Goal: Information Seeking & Learning: Check status

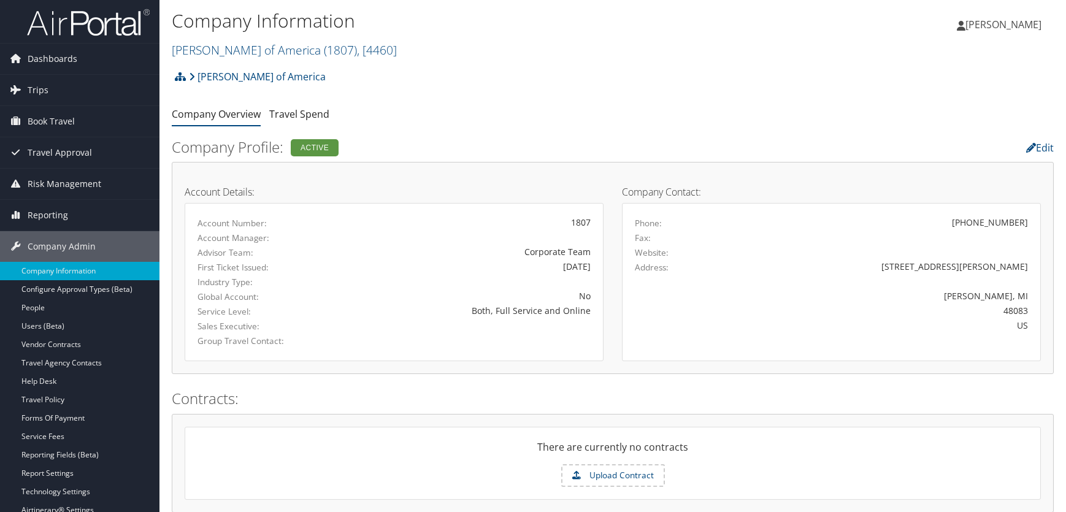
click at [505, 73] on div "Kostal of America Account Structure Kostal of America (1807) ACTIVE Create Chil…" at bounding box center [613, 80] width 882 height 33
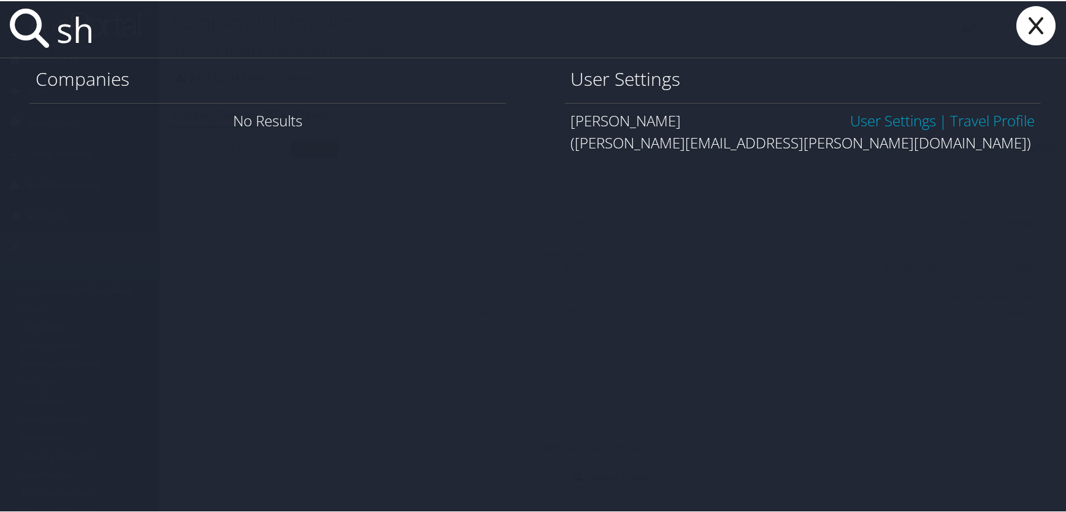
type input "s"
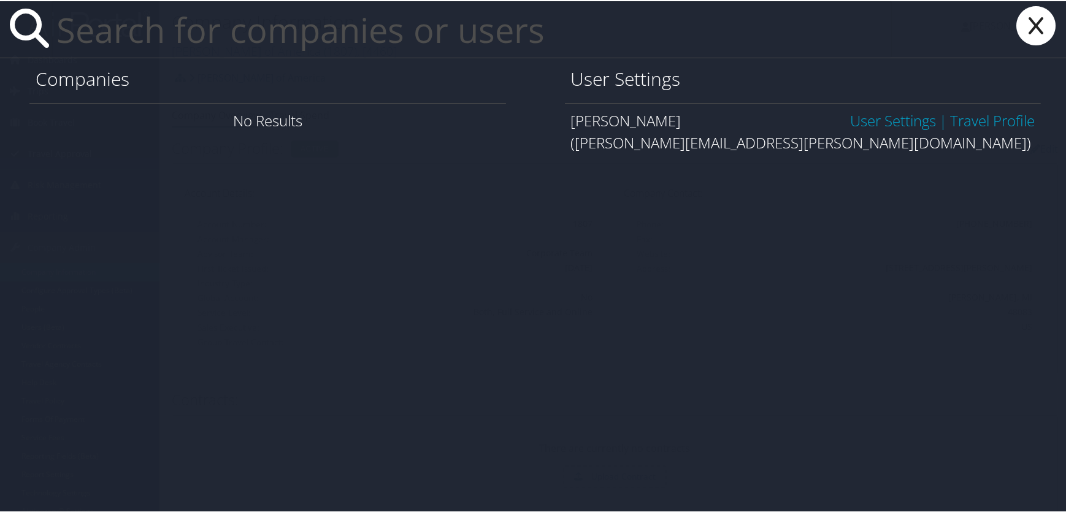
type input "v"
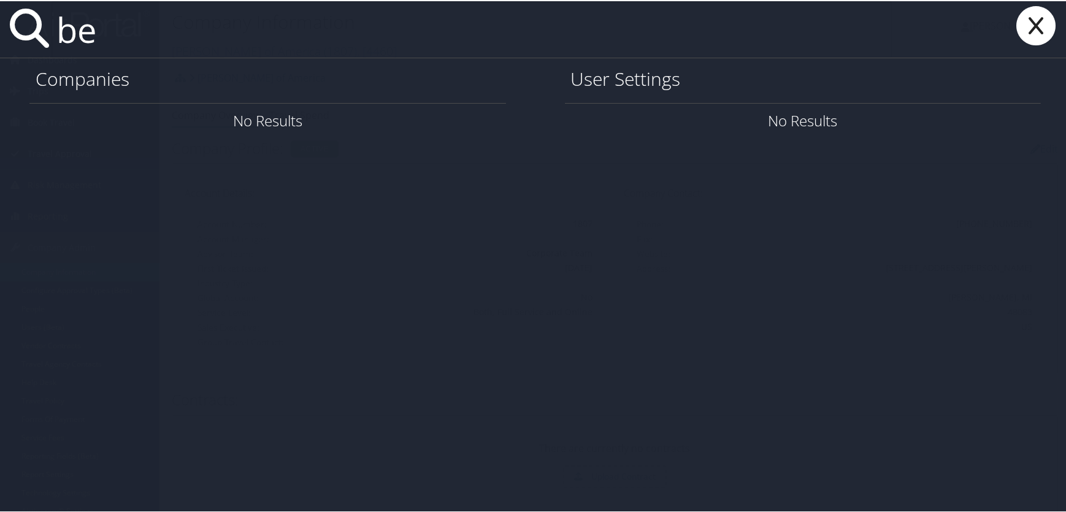
type input "b"
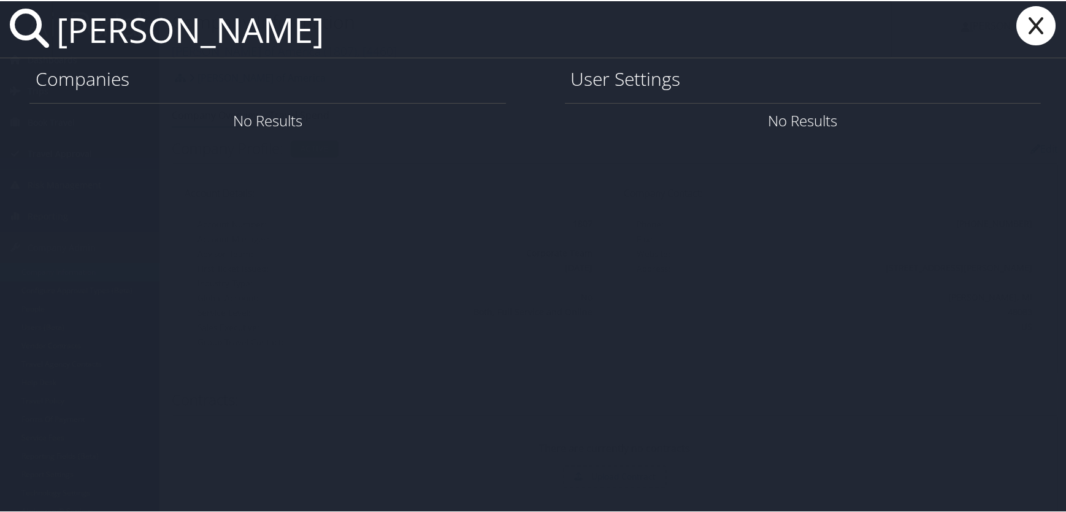
type input "kaitlynn harrylal"
click at [1043, 25] on icon at bounding box center [1035, 24] width 49 height 39
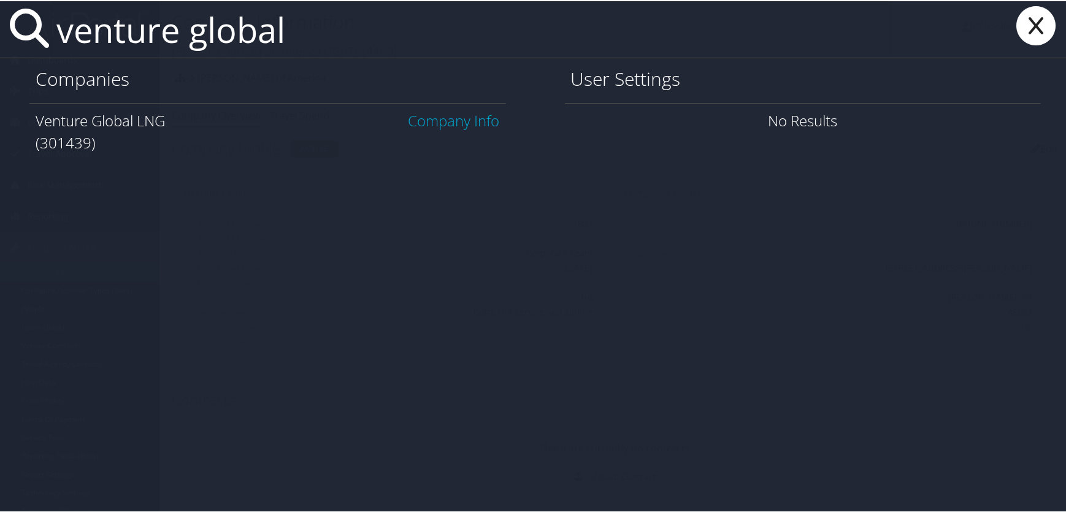
type input "venture global"
click at [451, 117] on link "Company Info" at bounding box center [453, 119] width 91 height 20
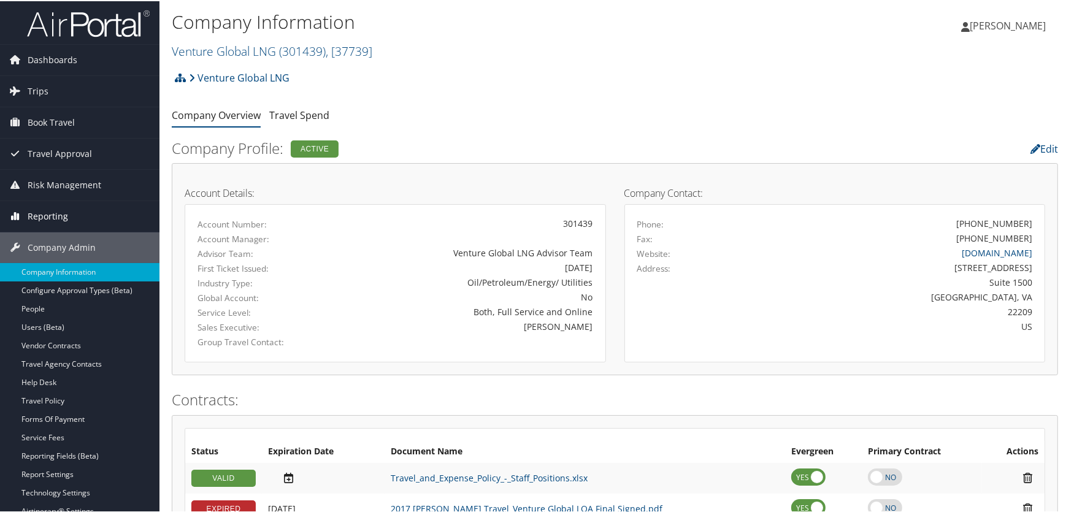
click at [42, 207] on span "Reporting" at bounding box center [48, 215] width 40 height 31
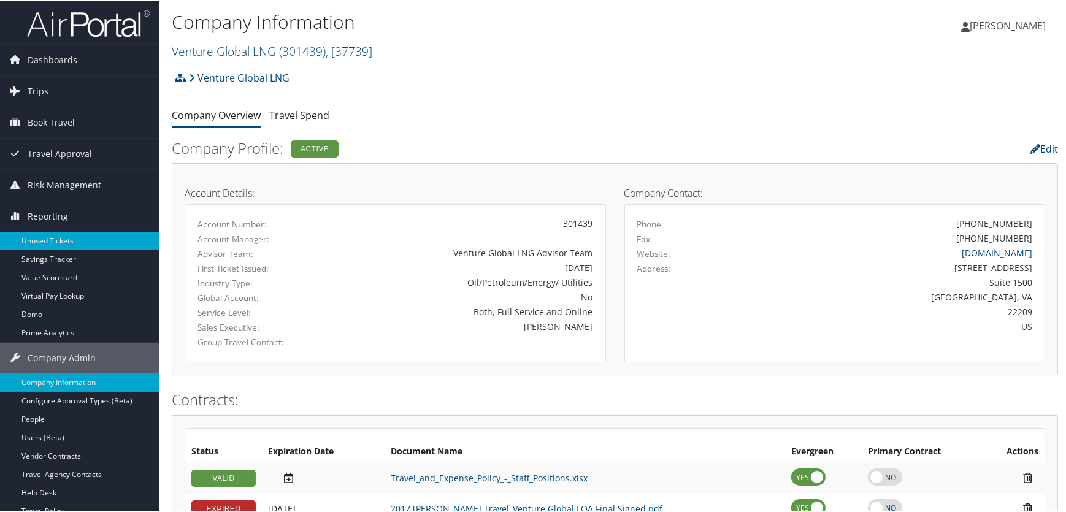
click at [55, 240] on link "Unused Tickets" at bounding box center [79, 240] width 159 height 18
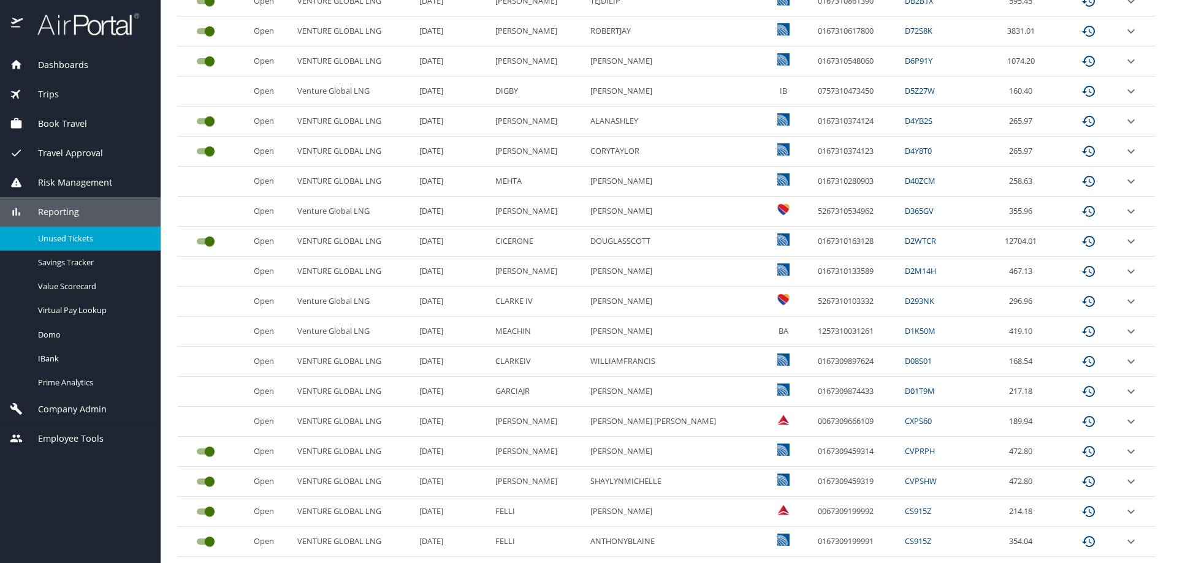
scroll to position [509, 0]
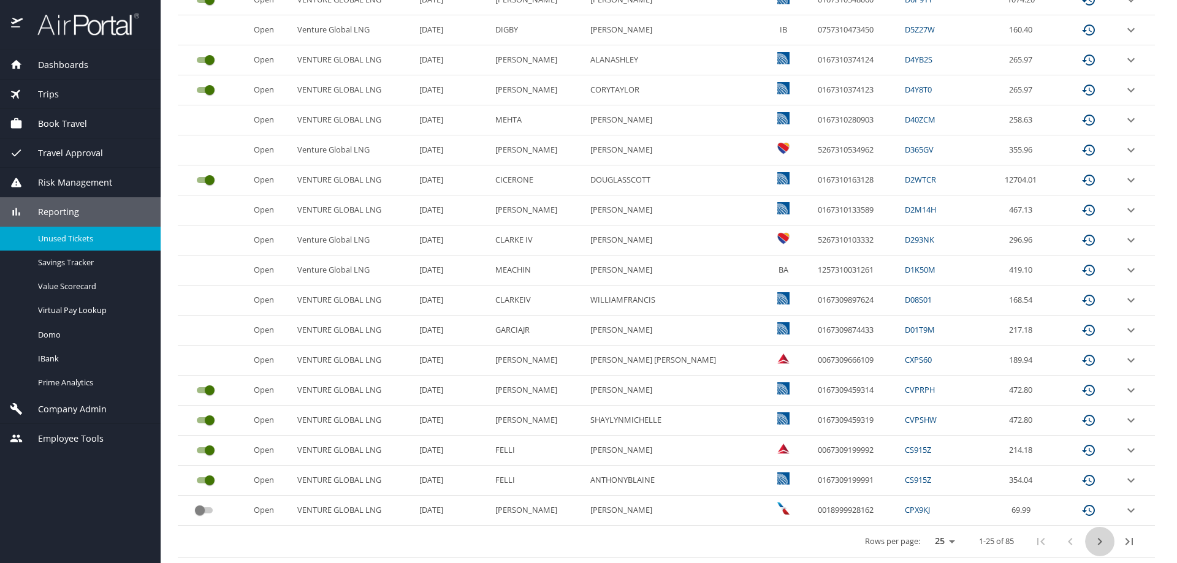
click at [1093, 540] on icon "next page" at bounding box center [1100, 542] width 15 height 15
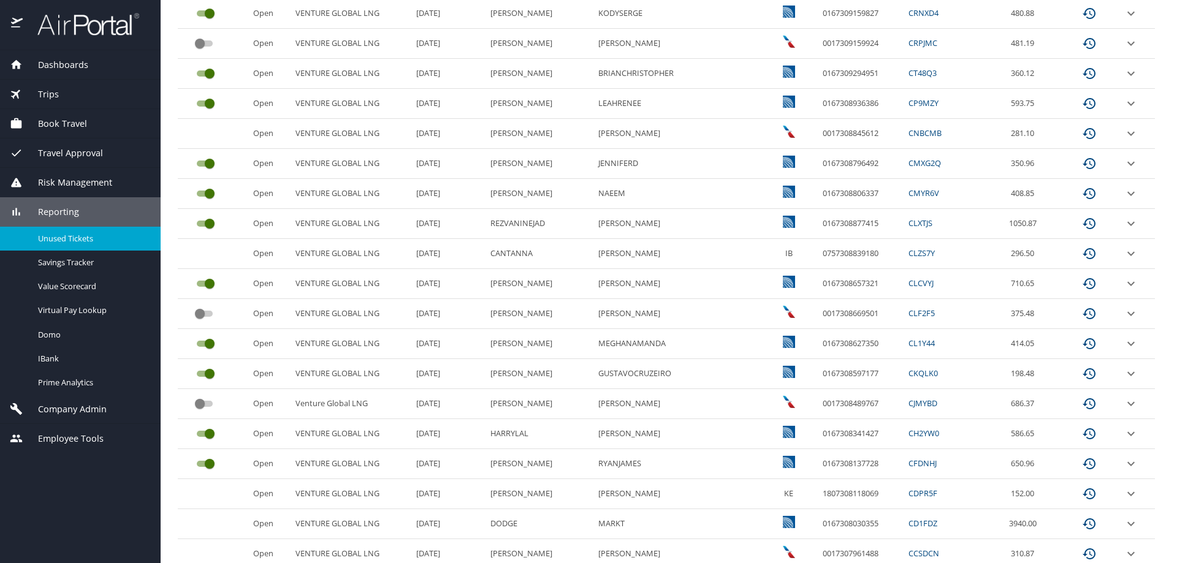
scroll to position [264, 0]
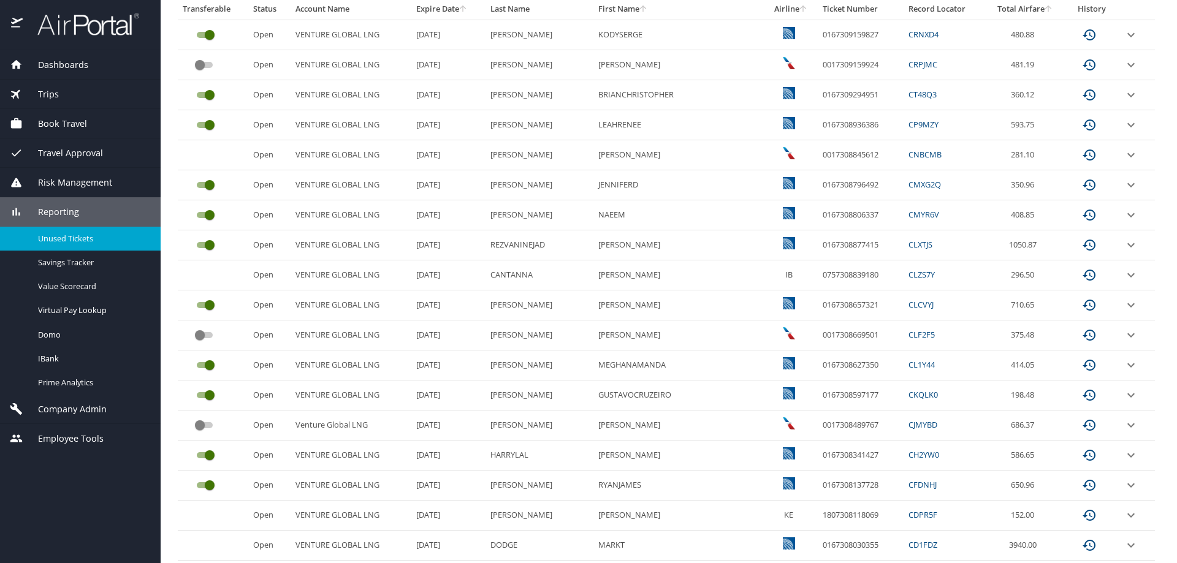
click at [909, 155] on link "CNBCMB" at bounding box center [925, 154] width 33 height 11
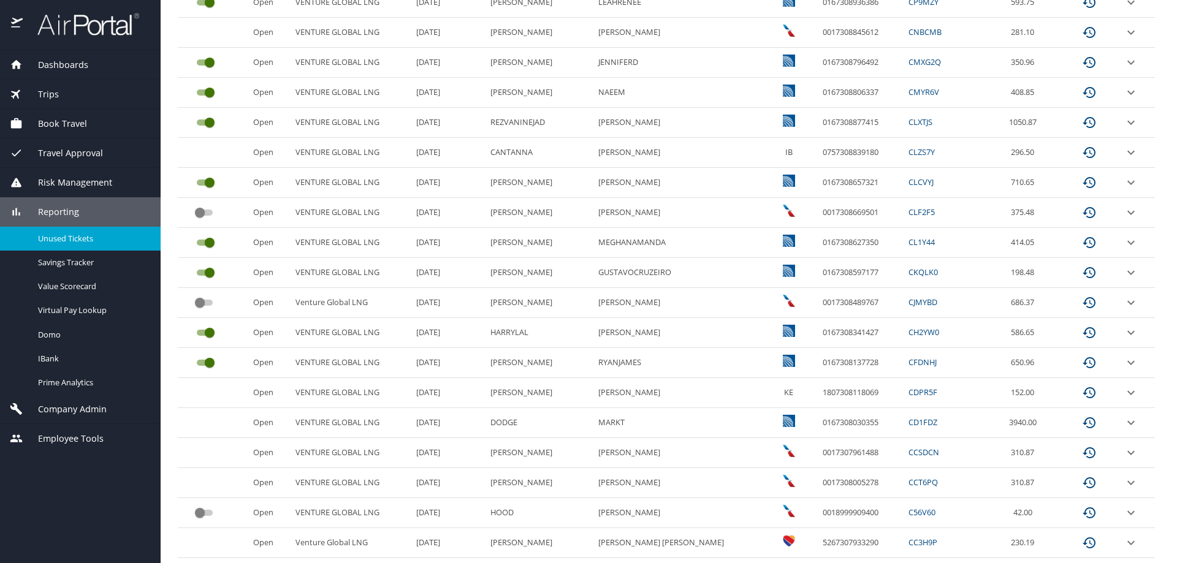
scroll to position [448, 0]
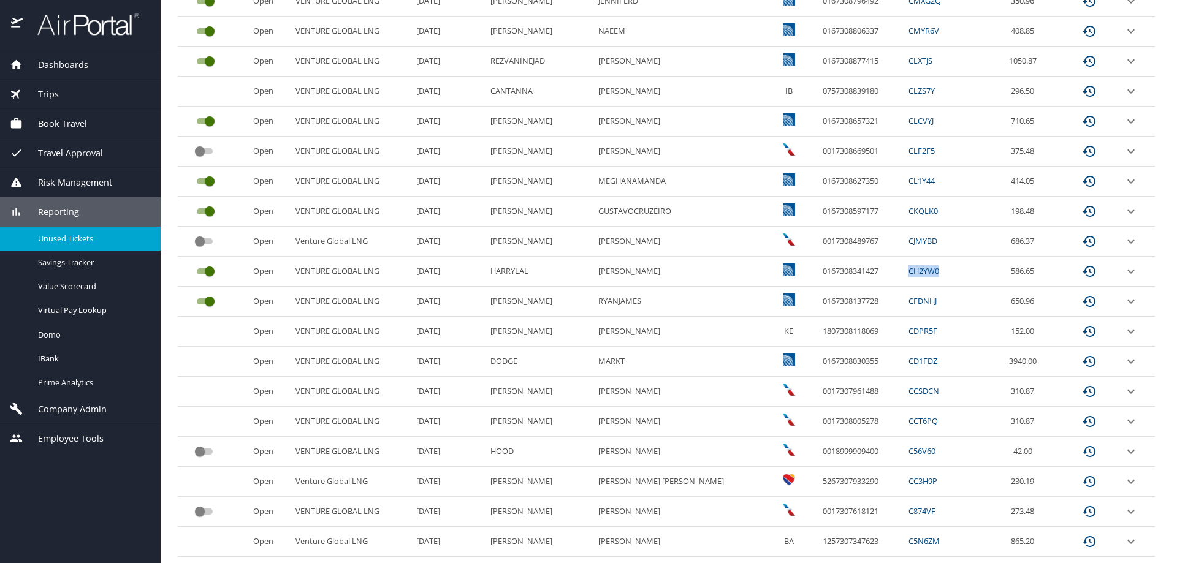
drag, startPoint x: 912, startPoint y: 269, endPoint x: 877, endPoint y: 270, distance: 35.6
click at [904, 270] on td "CH2YW0" at bounding box center [945, 272] width 82 height 30
copy link "CH2YW0"
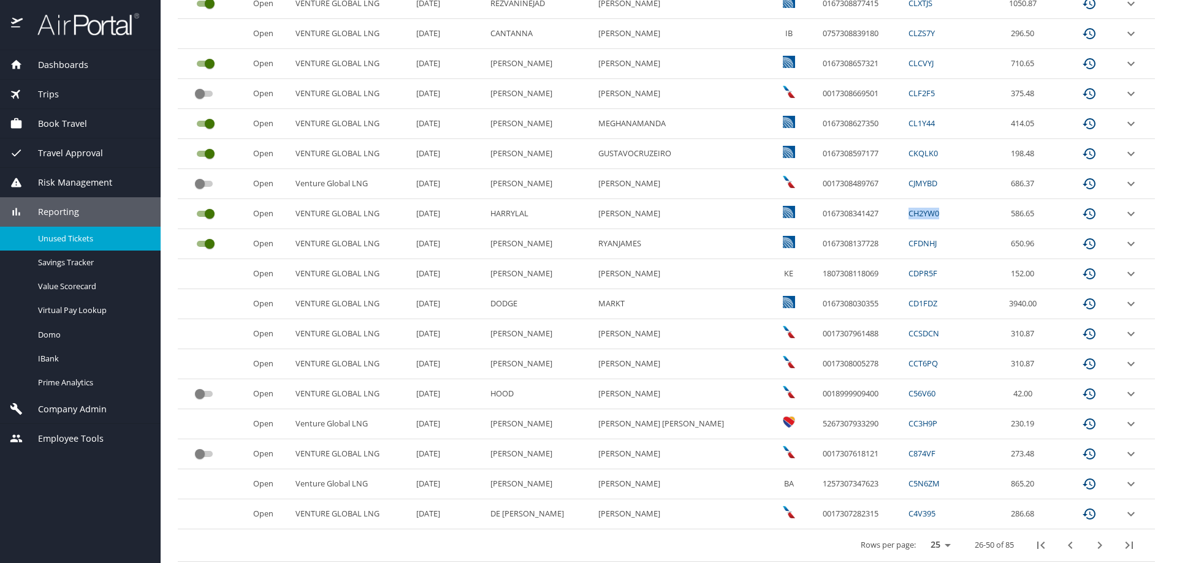
scroll to position [509, 0]
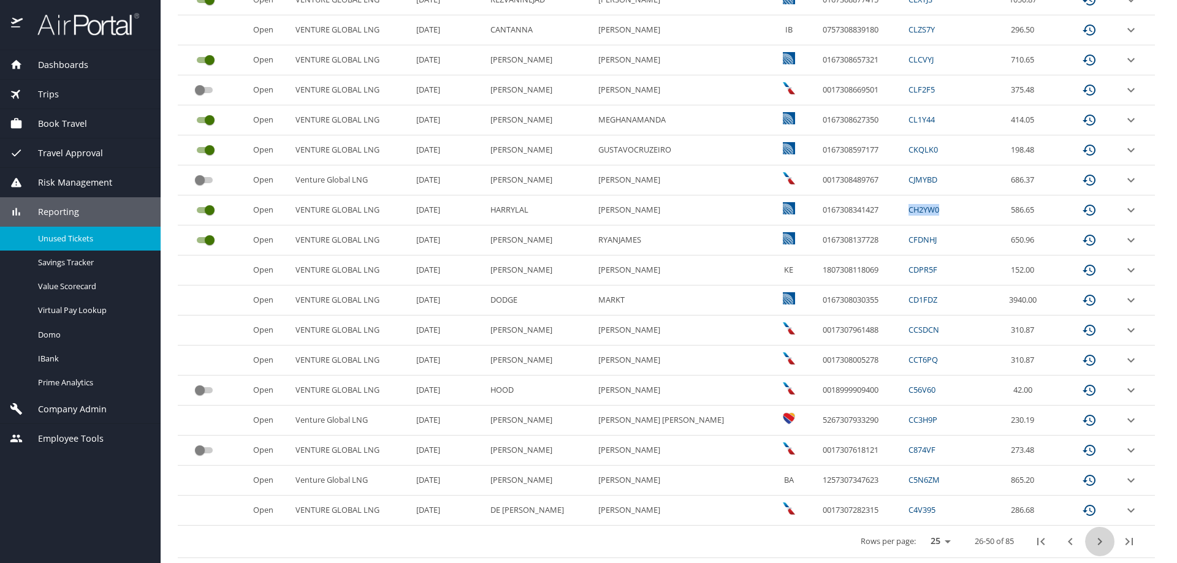
click at [1093, 541] on icon "next page" at bounding box center [1100, 542] width 15 height 15
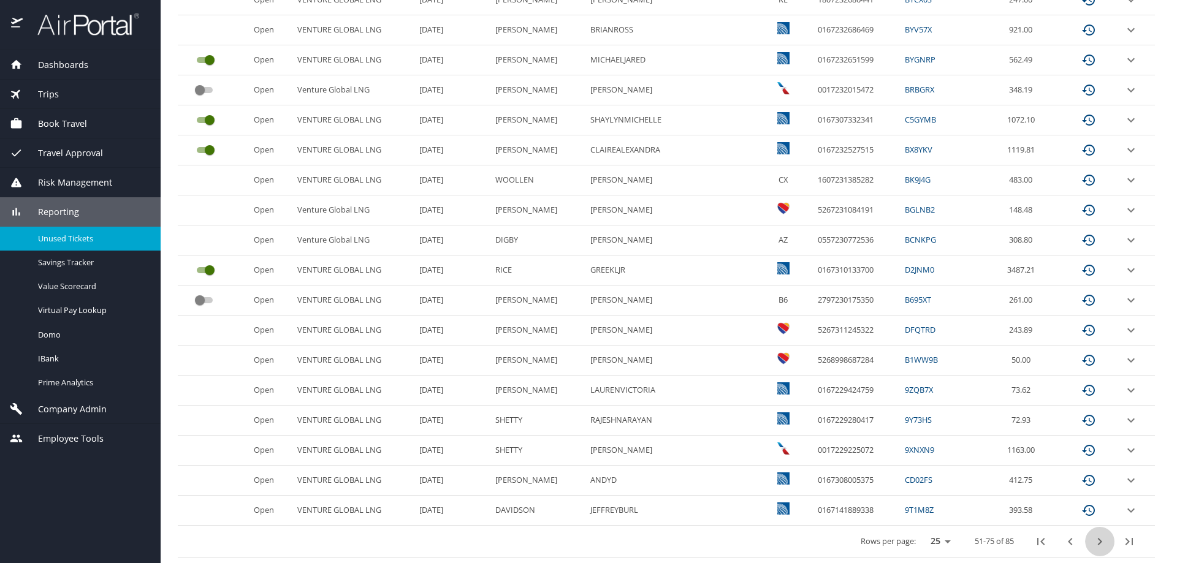
click at [1098, 544] on icon "next page" at bounding box center [1100, 541] width 4 height 7
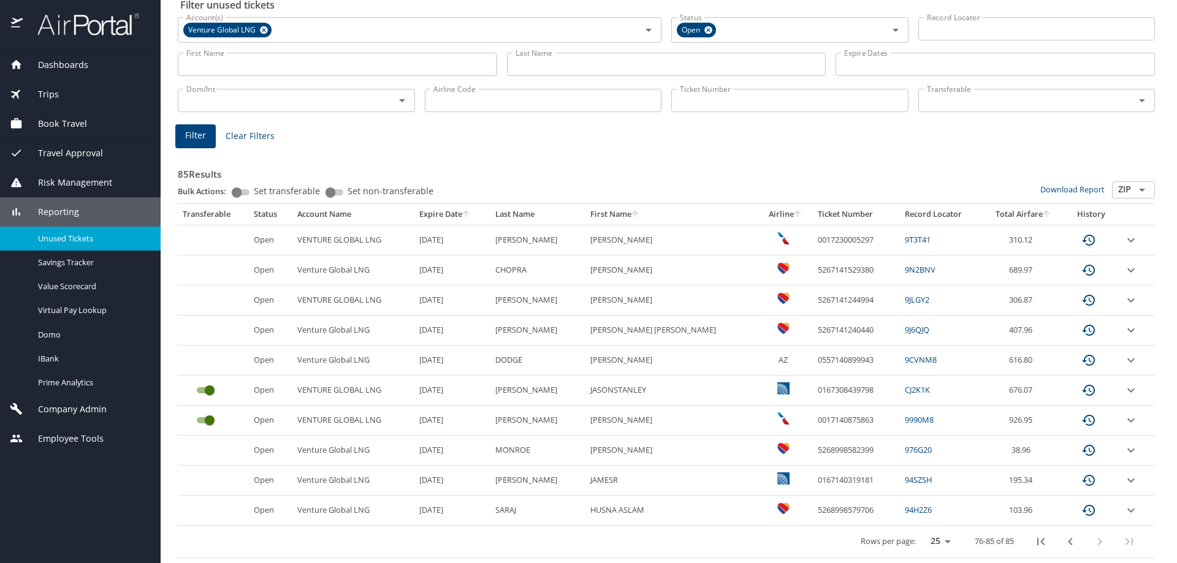
scroll to position [59, 0]
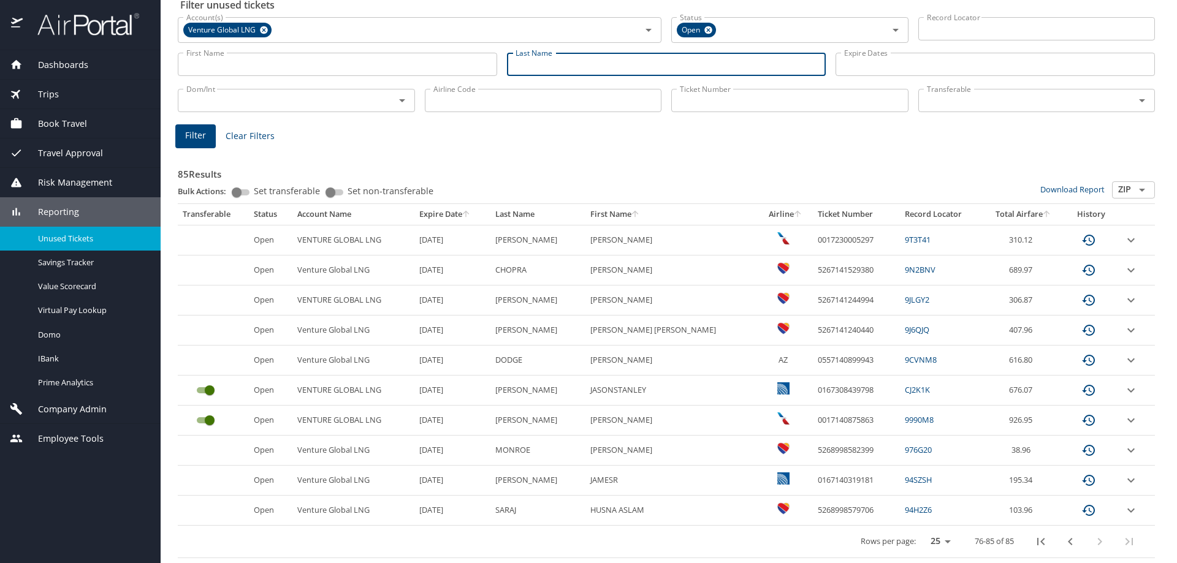
click at [551, 63] on input "Last Name" at bounding box center [666, 64] width 319 height 23
click at [199, 132] on span "Filter" at bounding box center [195, 135] width 21 height 15
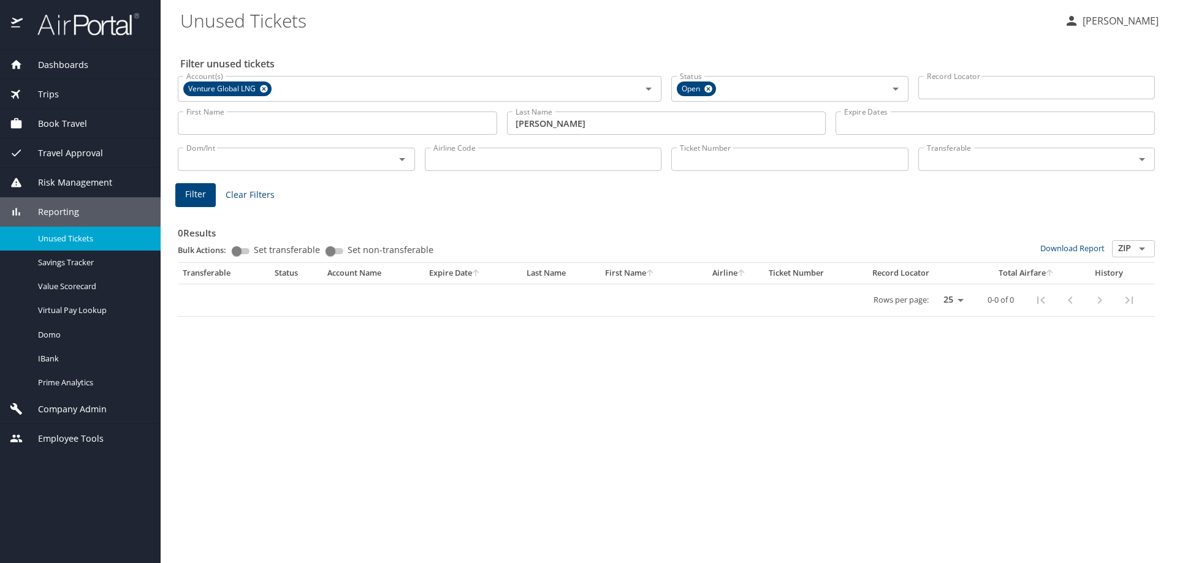
scroll to position [0, 0]
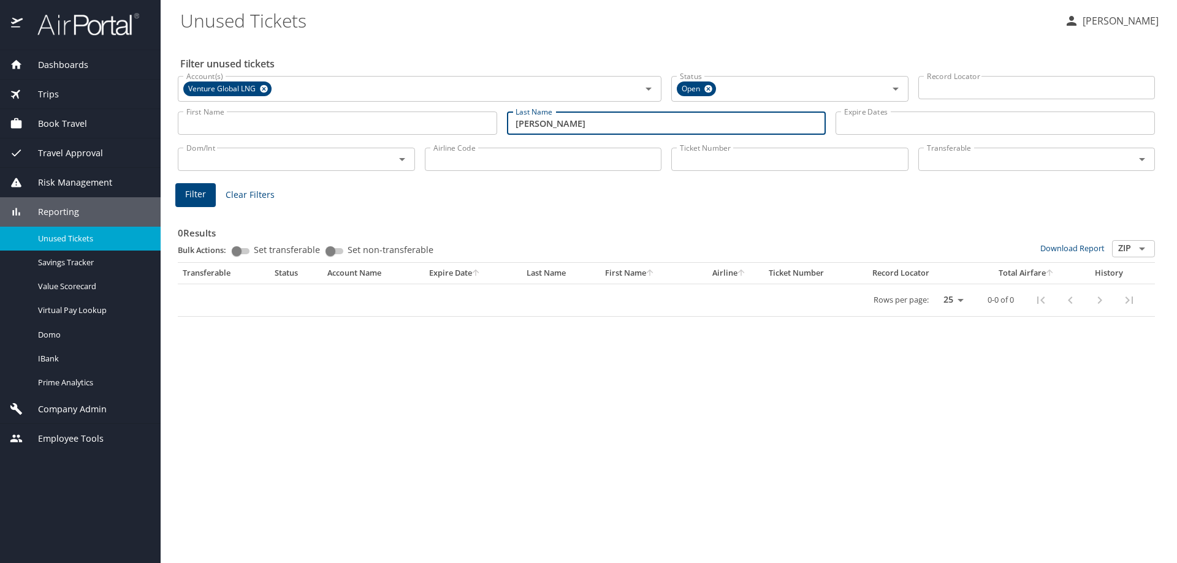
drag, startPoint x: 549, startPoint y: 124, endPoint x: 438, endPoint y: 113, distance: 111.5
click at [438, 118] on div "First Name First Name Last Name webb Last Name Expire Dates Expire Dates" at bounding box center [666, 124] width 987 height 44
type input "gaither"
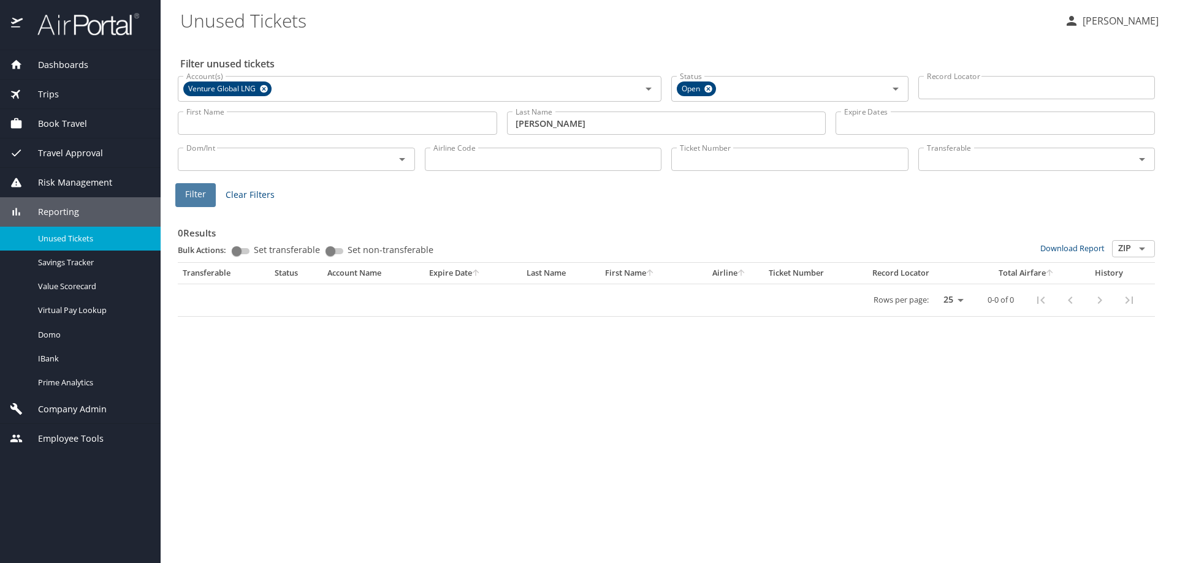
click at [182, 196] on button "Filter" at bounding box center [195, 195] width 40 height 24
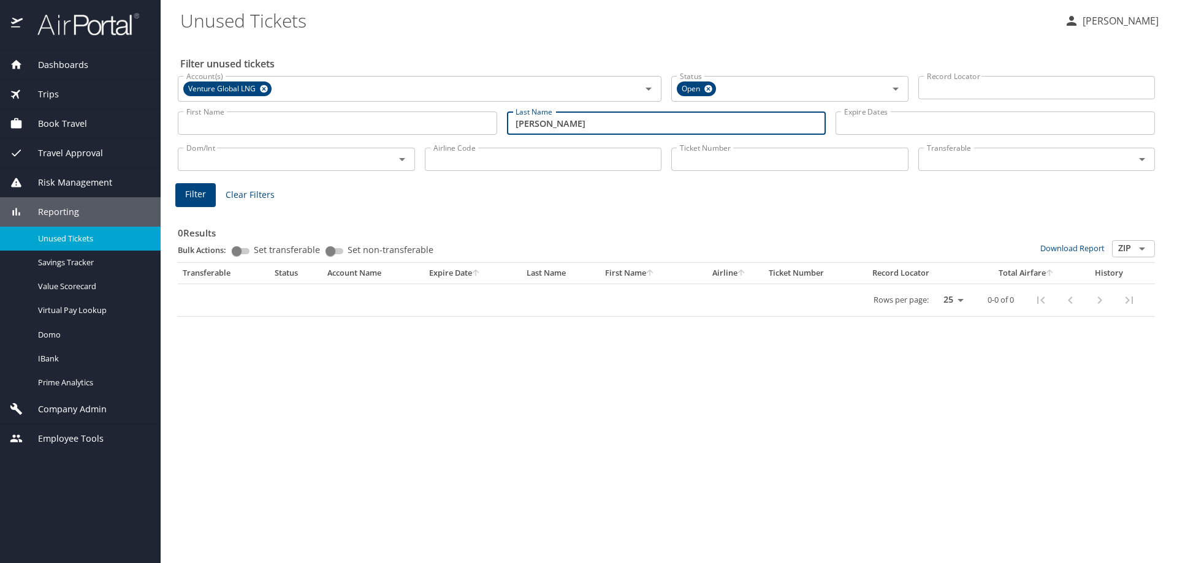
drag, startPoint x: 558, startPoint y: 127, endPoint x: 428, endPoint y: 116, distance: 130.4
click at [433, 117] on div "First Name First Name Last Name gaither Last Name Expire Dates Expire Dates" at bounding box center [666, 124] width 987 height 44
click at [972, 86] on input "Record Locator" at bounding box center [1036, 87] width 237 height 23
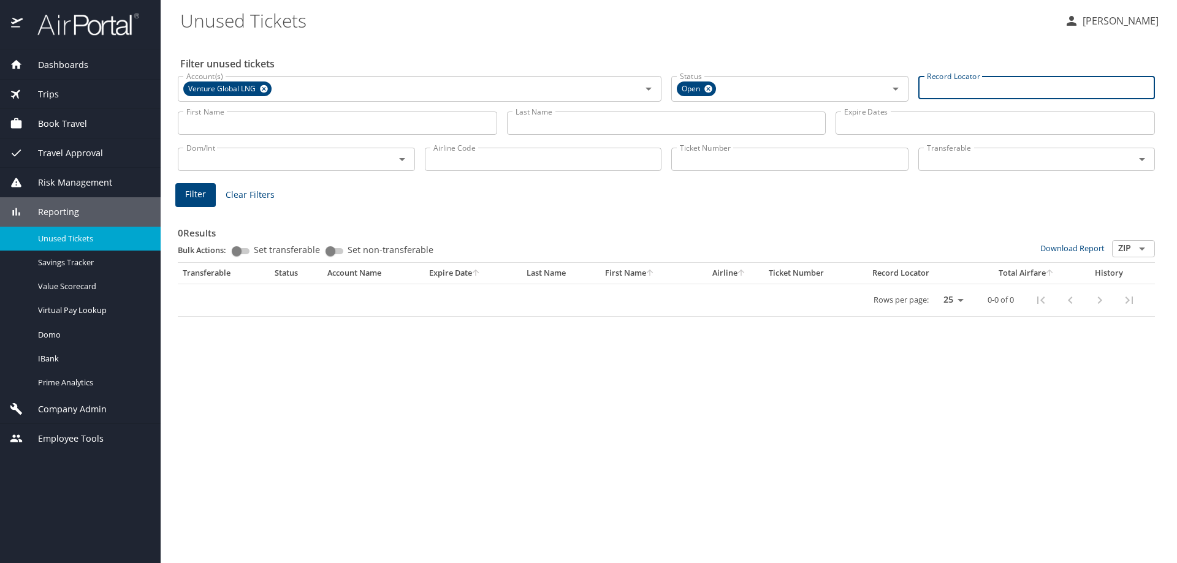
paste input "CWYXC2"
type input "CWYXC2"
click at [191, 194] on span "Filter" at bounding box center [195, 192] width 21 height 15
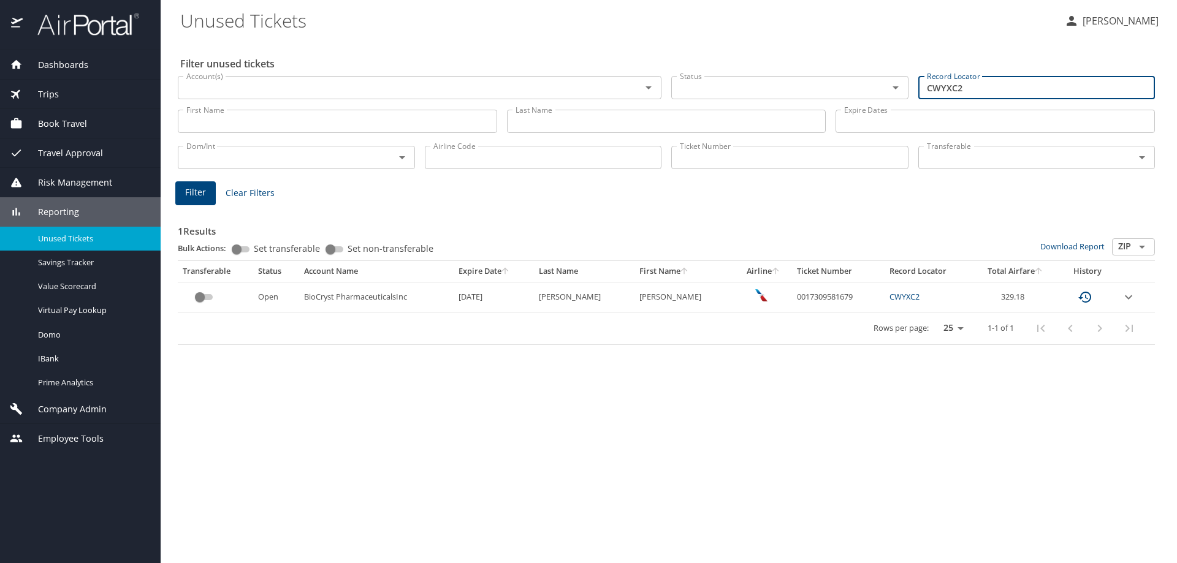
drag, startPoint x: 869, startPoint y: 100, endPoint x: 831, endPoint y: 103, distance: 38.7
click at [831, 104] on div "Filter unused tickets Account(s) Account(s) Status Status Record Locator CWYXC2…" at bounding box center [668, 301] width 977 height 524
paste input "DDCTVT"
type input "DDCTVT"
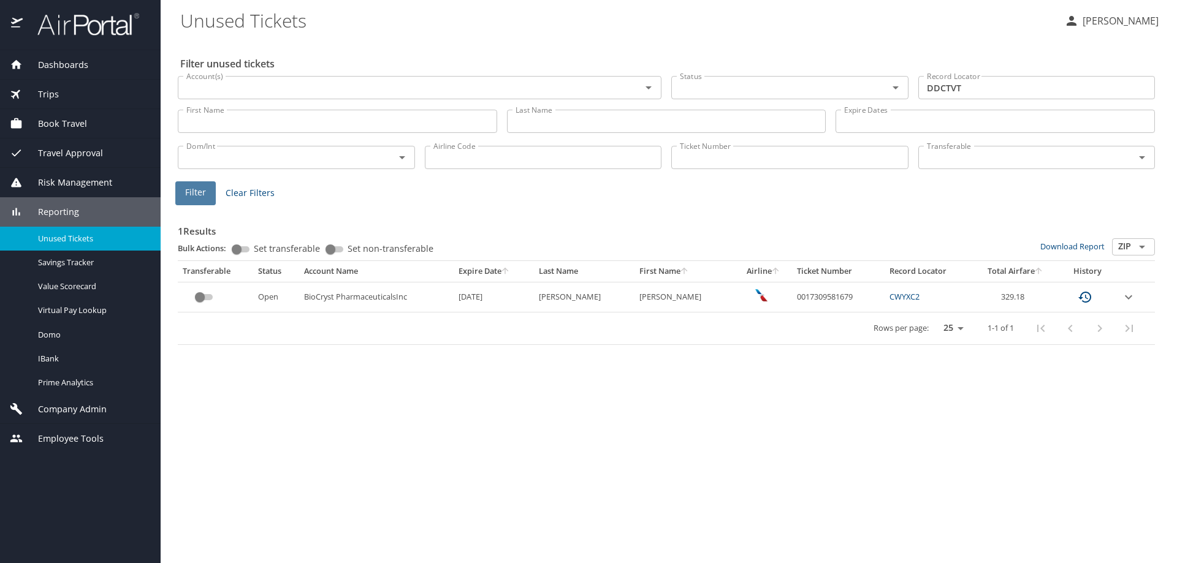
click at [184, 192] on button "Filter" at bounding box center [195, 193] width 40 height 24
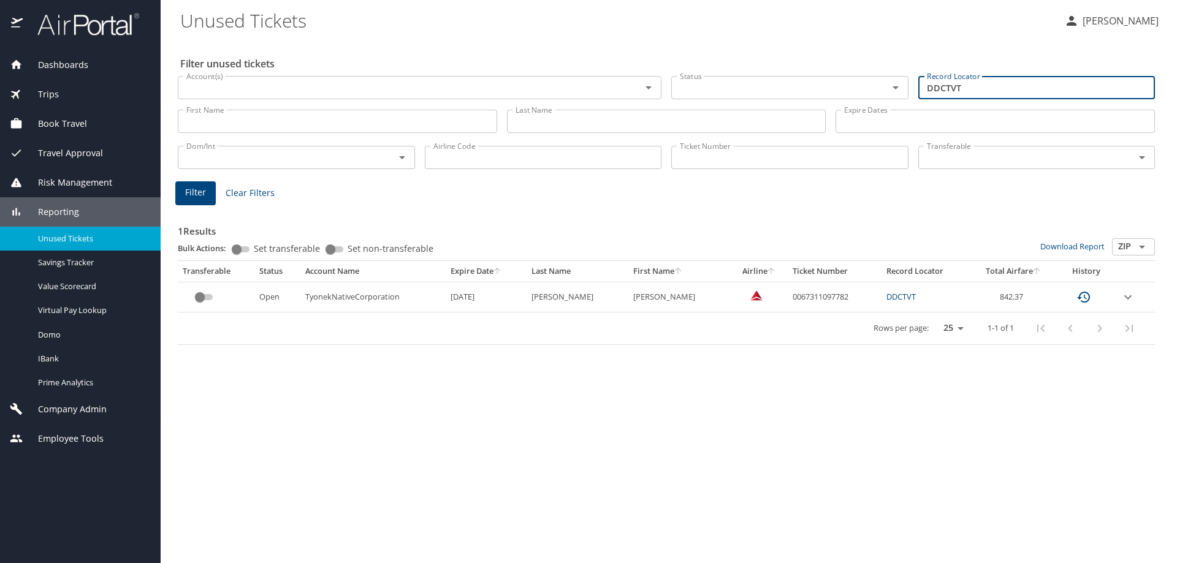
drag, startPoint x: 984, startPoint y: 89, endPoint x: 841, endPoint y: 93, distance: 143.5
click at [843, 95] on div "Account(s) Account(s) Status Status Record Locator DDCTVT Record Locator" at bounding box center [666, 86] width 987 height 41
paste input "CPM59S"
type input "CPM59S"
click at [195, 187] on span "Filter" at bounding box center [195, 192] width 21 height 15
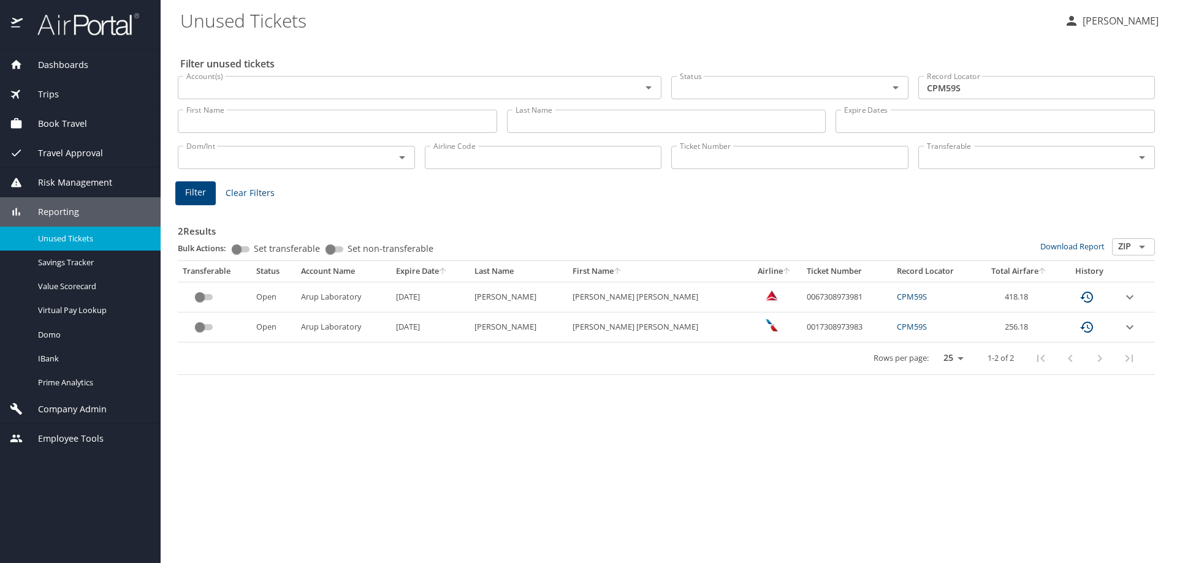
click at [305, 456] on div "Filter unused tickets Account(s) Account(s) Status Status Record Locator CPM59S…" at bounding box center [668, 301] width 977 height 524
drag, startPoint x: 53, startPoint y: 57, endPoint x: 53, endPoint y: 64, distance: 6.8
click at [53, 59] on div "Dashboards" at bounding box center [80, 64] width 161 height 29
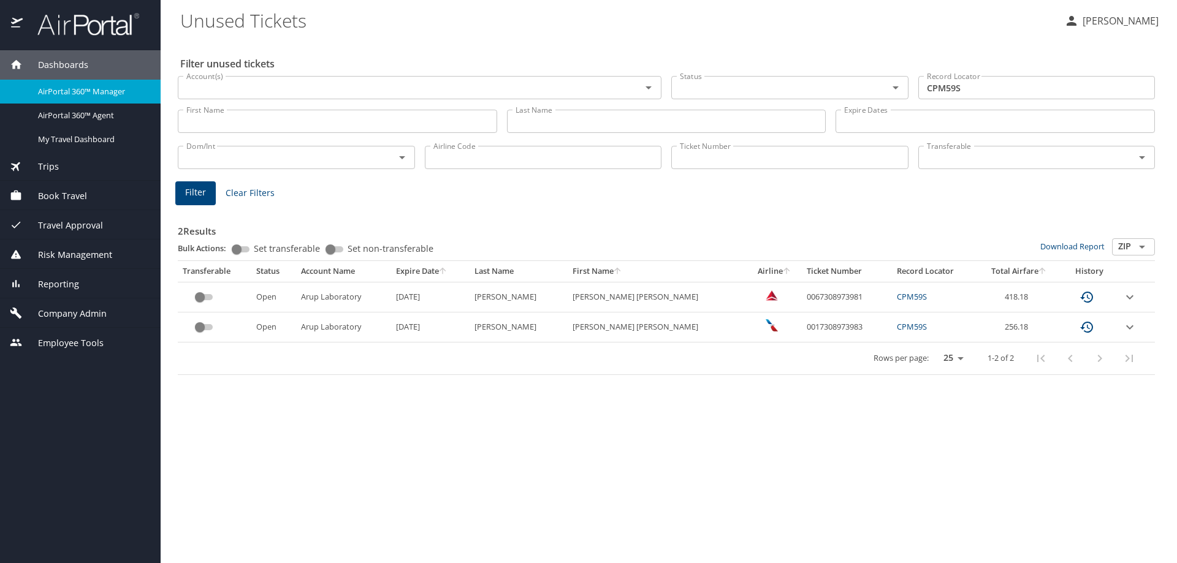
click at [51, 90] on span "AirPortal 360™ Manager" at bounding box center [92, 92] width 108 height 12
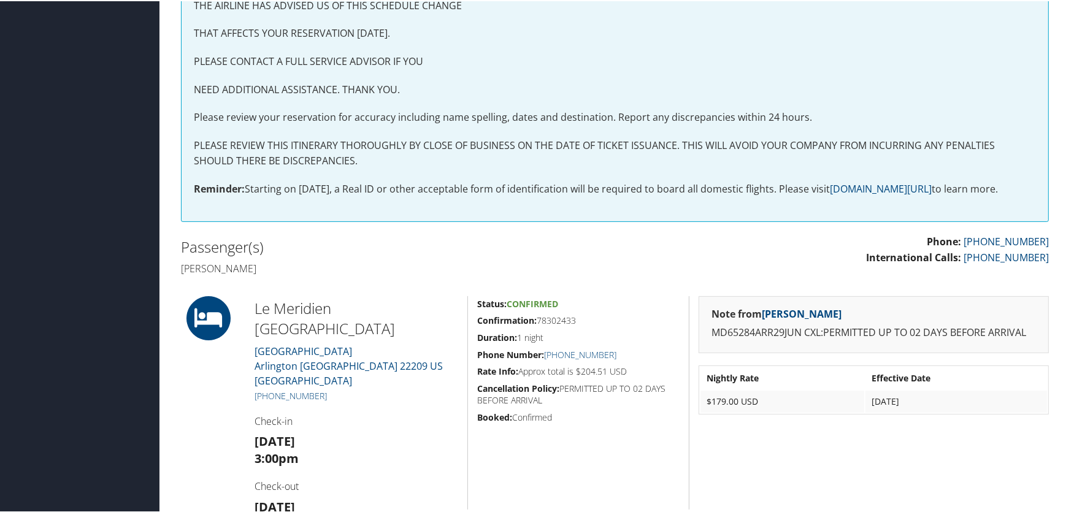
scroll to position [24, 0]
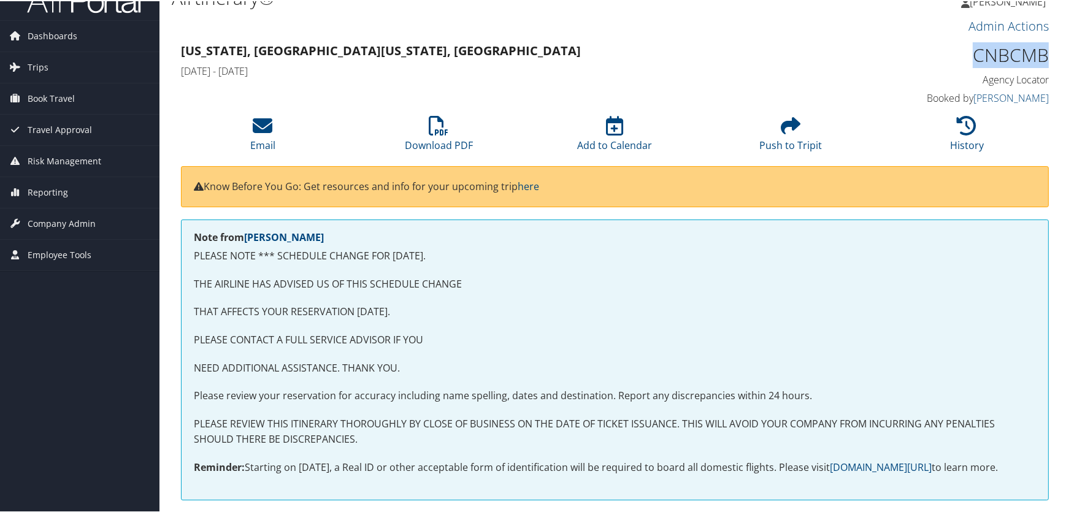
drag, startPoint x: 1045, startPoint y: 51, endPoint x: 967, endPoint y: 59, distance: 78.3
click at [967, 59] on div "CNBCMB Agency Locator Agency Locator CNBCMB Booked by Neil Jacobsen Booked by N…" at bounding box center [946, 74] width 221 height 70
copy h1 "CNBCMB"
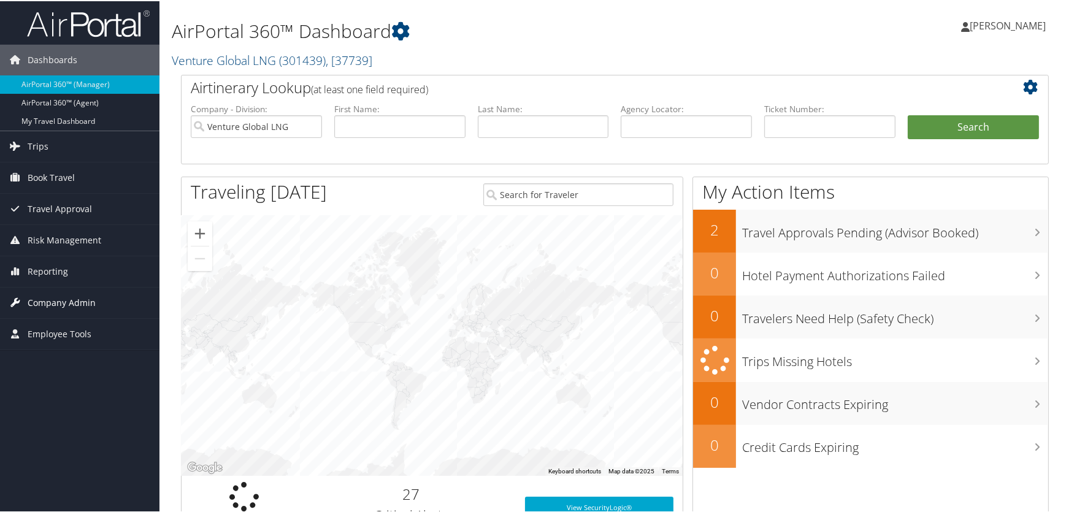
click at [57, 297] on span "Company Admin" at bounding box center [62, 301] width 68 height 31
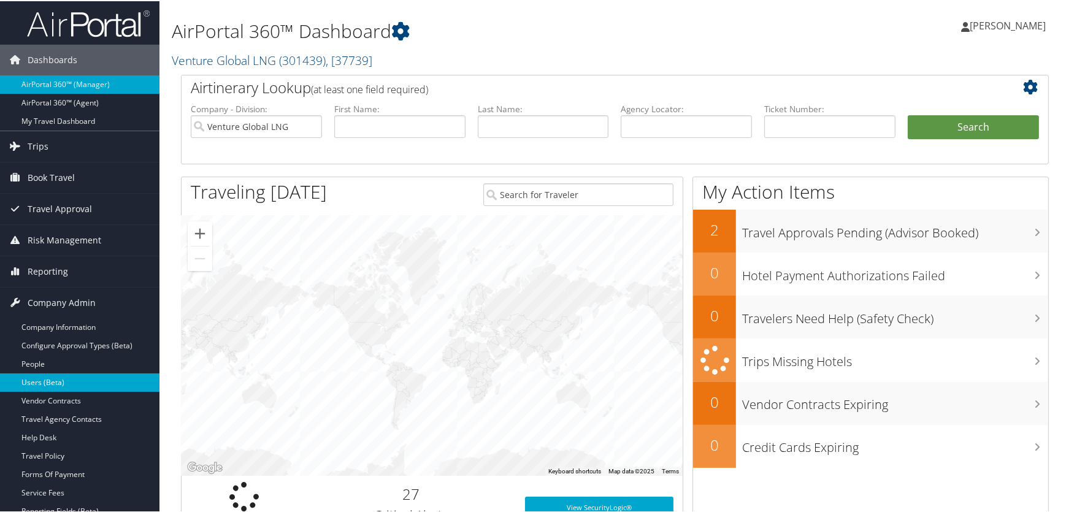
click at [56, 380] on link "Users (Beta)" at bounding box center [79, 381] width 159 height 18
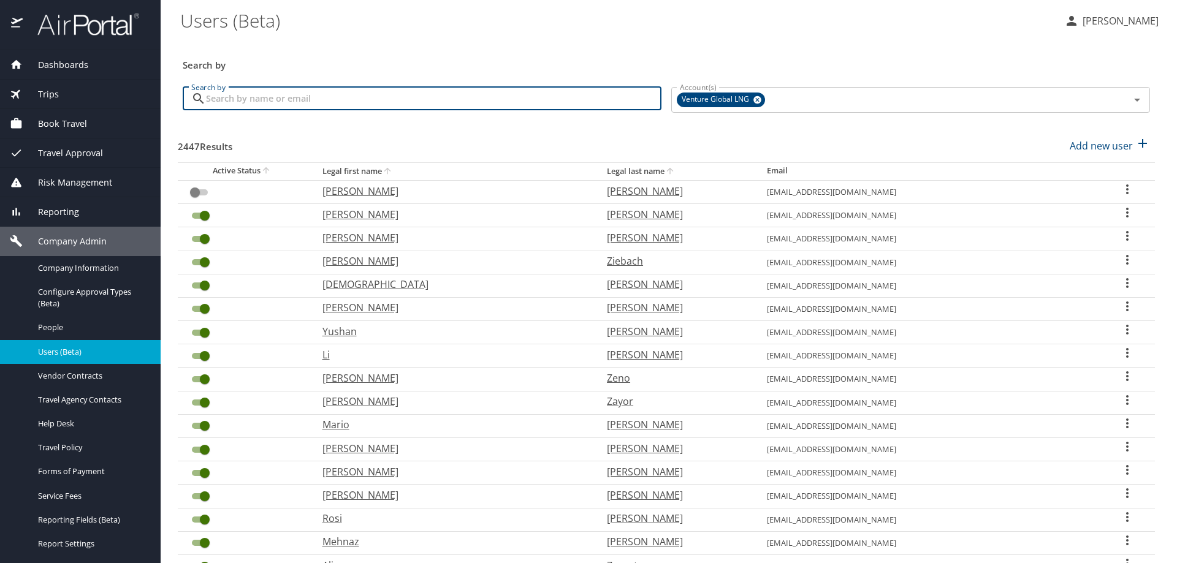
click at [367, 106] on input "Search by" at bounding box center [434, 98] width 456 height 23
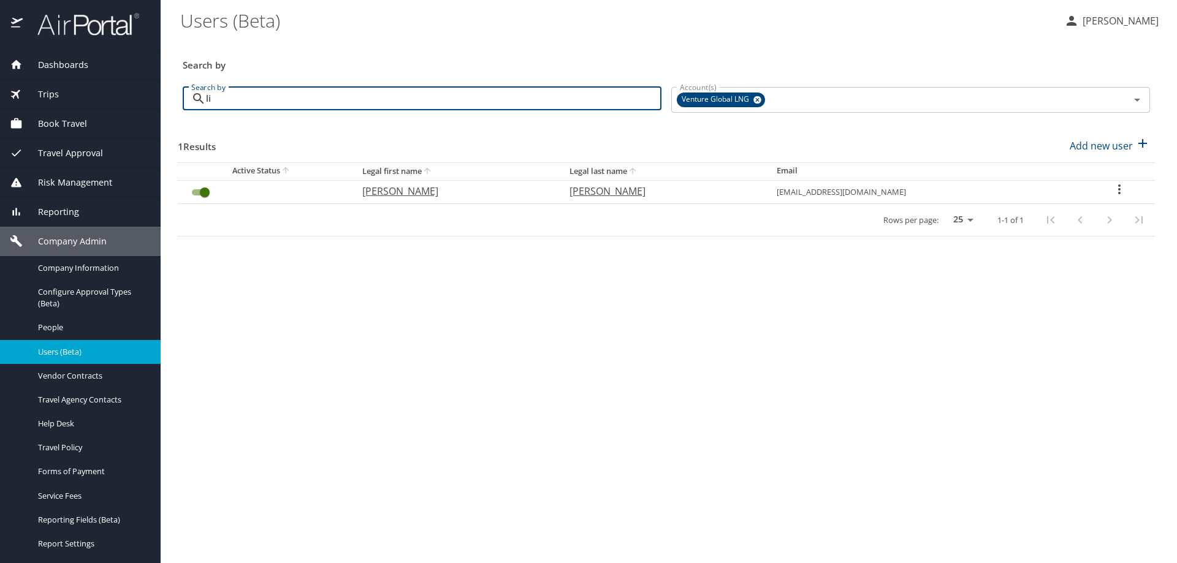
type input "l"
checkbox input "false"
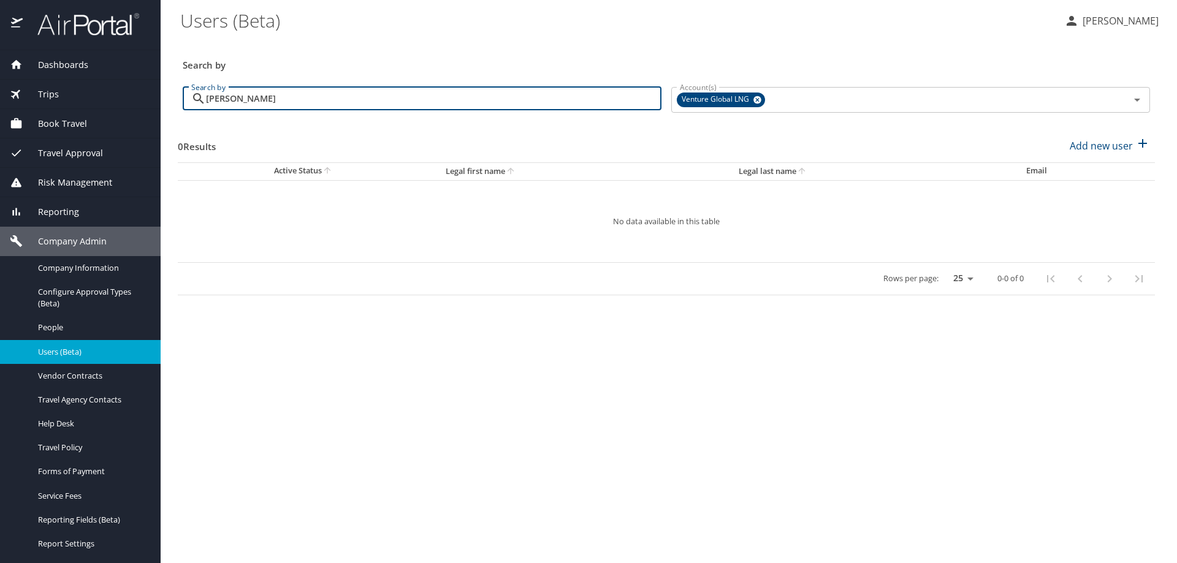
type input "[PERSON_NAME]"
click at [95, 265] on span "Company Information" at bounding box center [92, 268] width 108 height 12
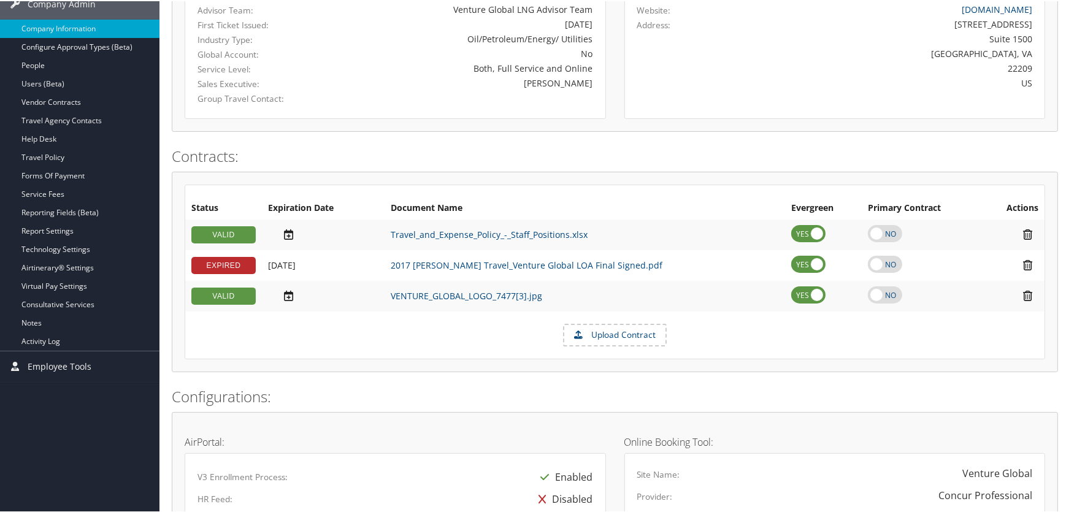
scroll to position [86, 0]
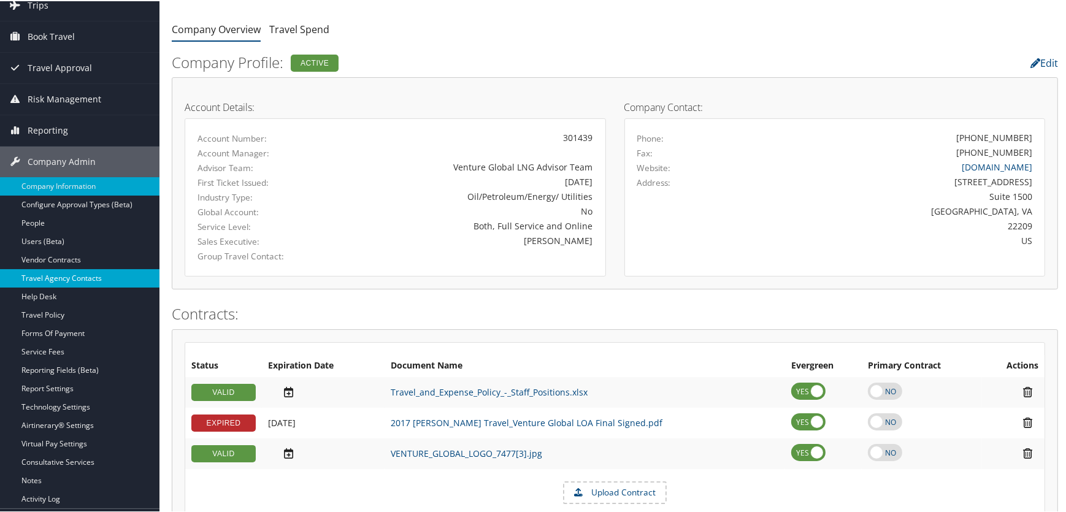
click at [74, 279] on link "Travel Agency Contacts" at bounding box center [79, 277] width 159 height 18
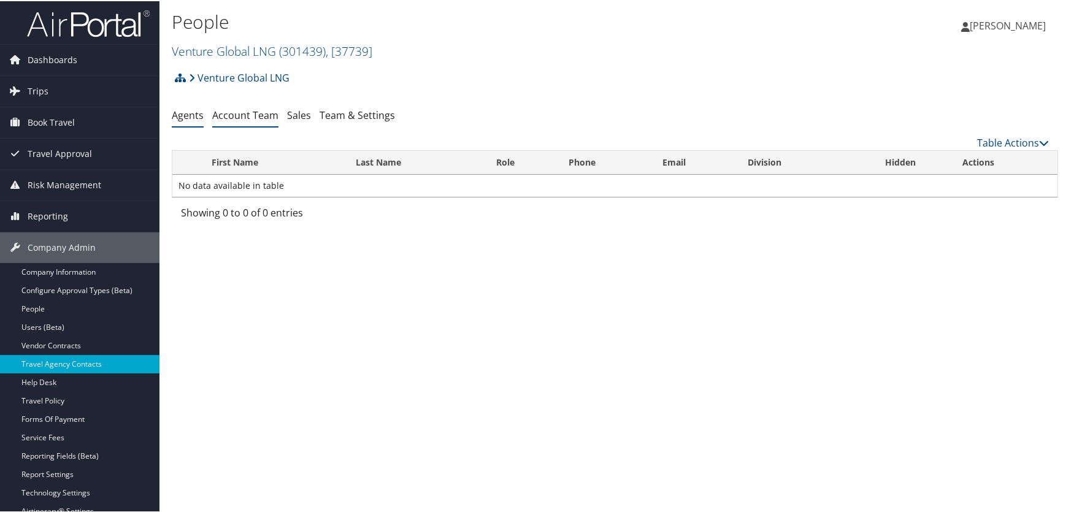
click at [249, 115] on link "Account Team" at bounding box center [245, 113] width 66 height 13
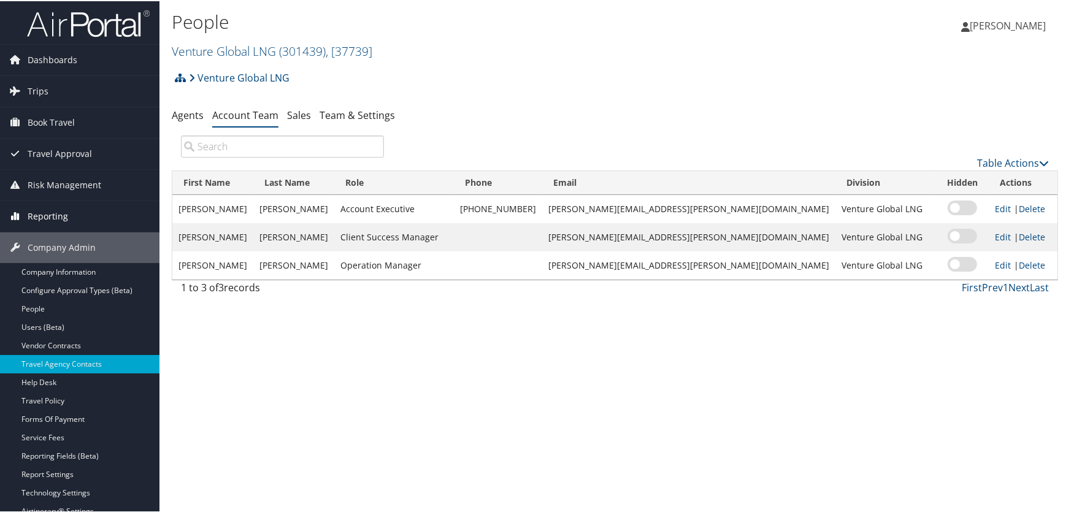
click at [61, 215] on span "Reporting" at bounding box center [48, 215] width 40 height 31
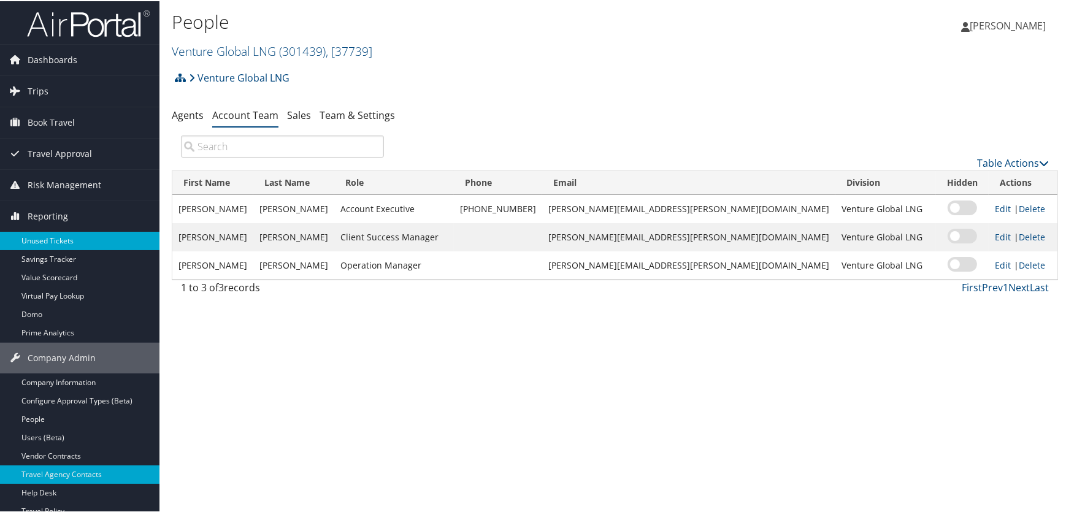
click at [59, 244] on link "Unused Tickets" at bounding box center [79, 240] width 159 height 18
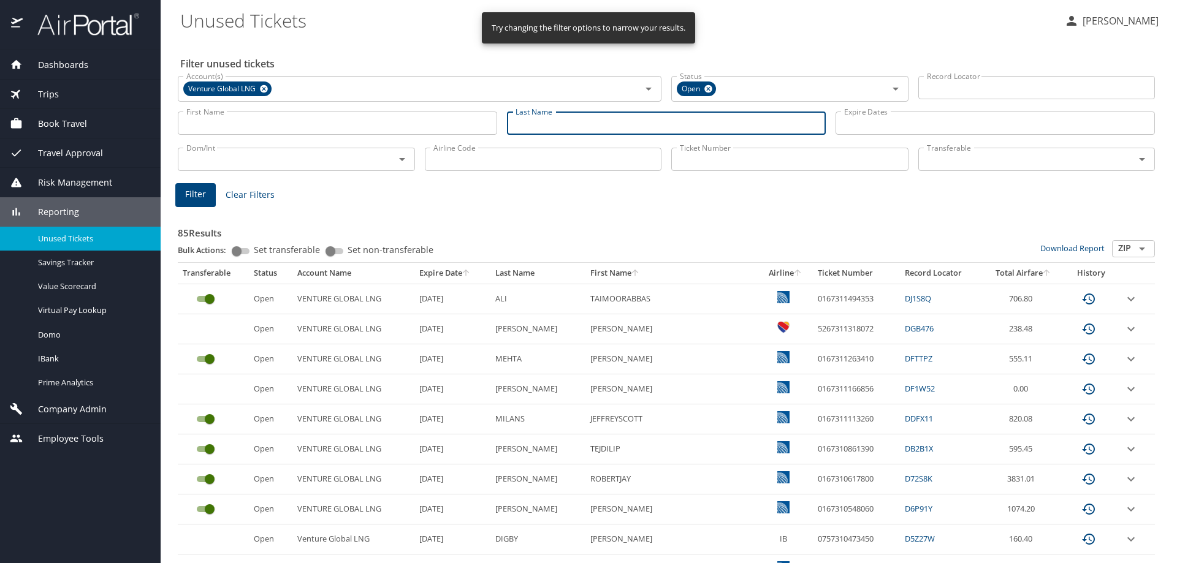
click at [585, 124] on input "Last Name" at bounding box center [666, 123] width 319 height 23
type input "harryal"
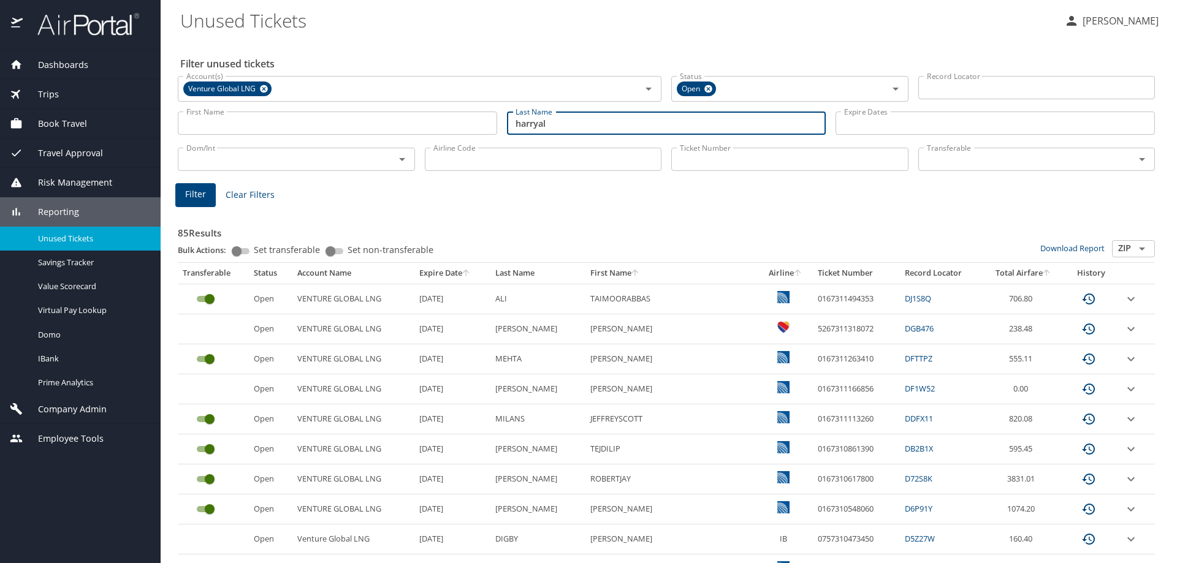
click at [196, 194] on span "Filter" at bounding box center [195, 194] width 21 height 15
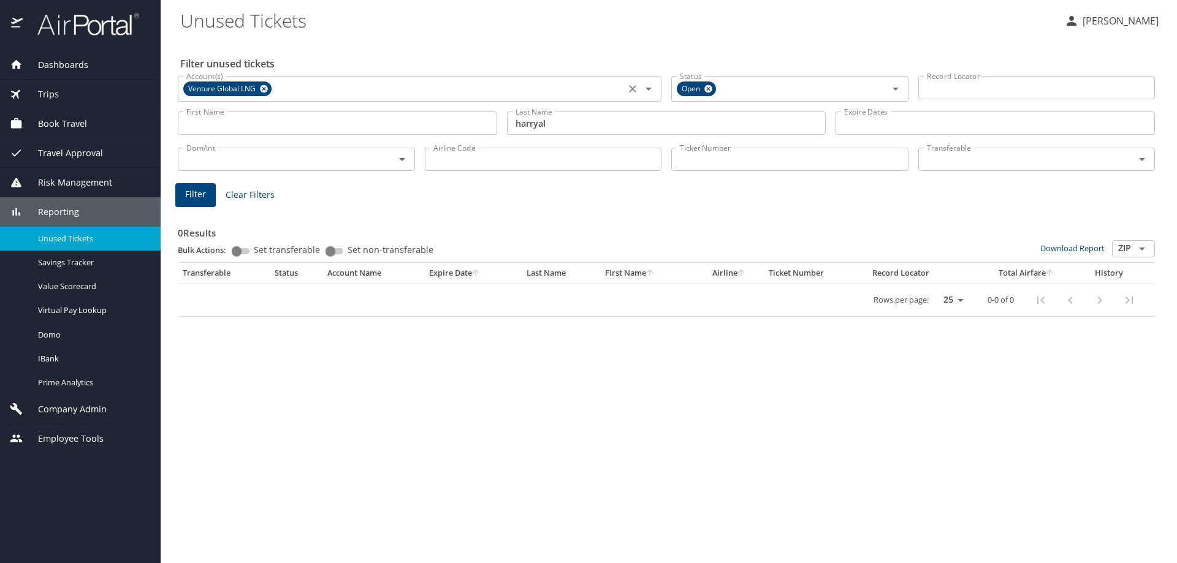
click at [269, 87] on icon at bounding box center [263, 88] width 9 height 13
click at [199, 197] on span "Filter" at bounding box center [195, 194] width 21 height 15
